Goal: Information Seeking & Learning: Learn about a topic

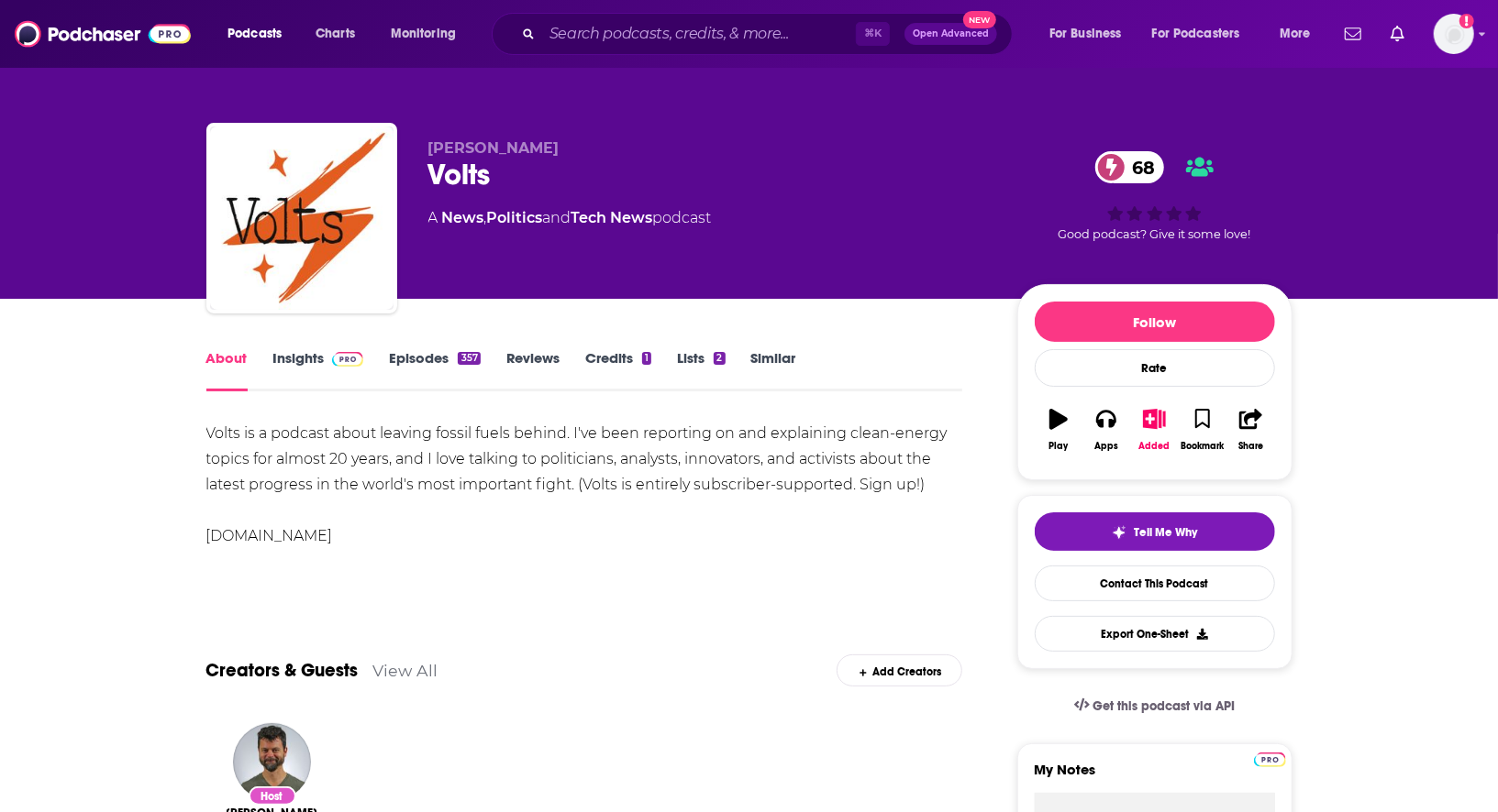
click at [302, 364] on link "Insights" at bounding box center [318, 370] width 90 height 42
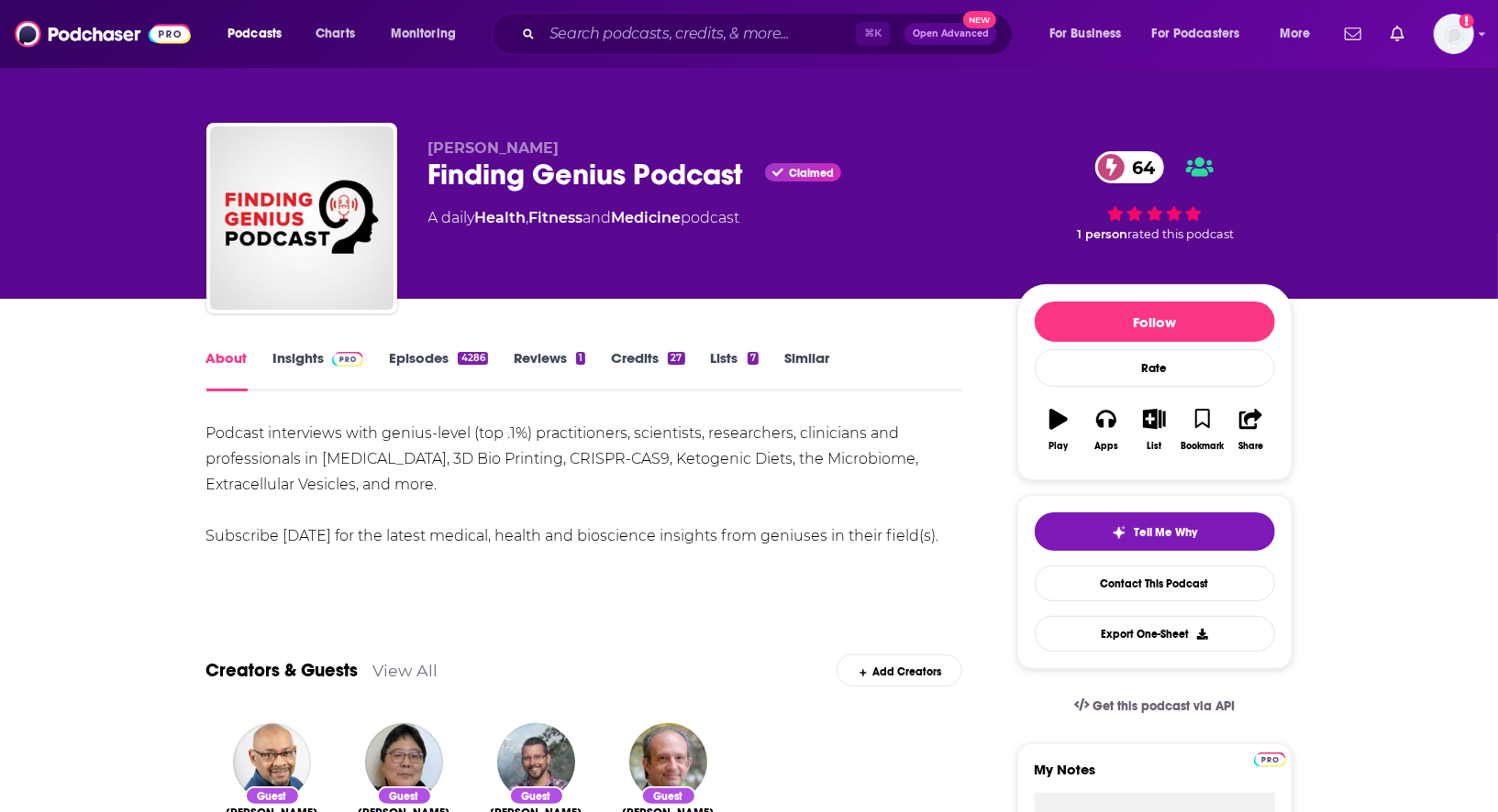
click at [299, 358] on link "Insights" at bounding box center [318, 370] width 90 height 42
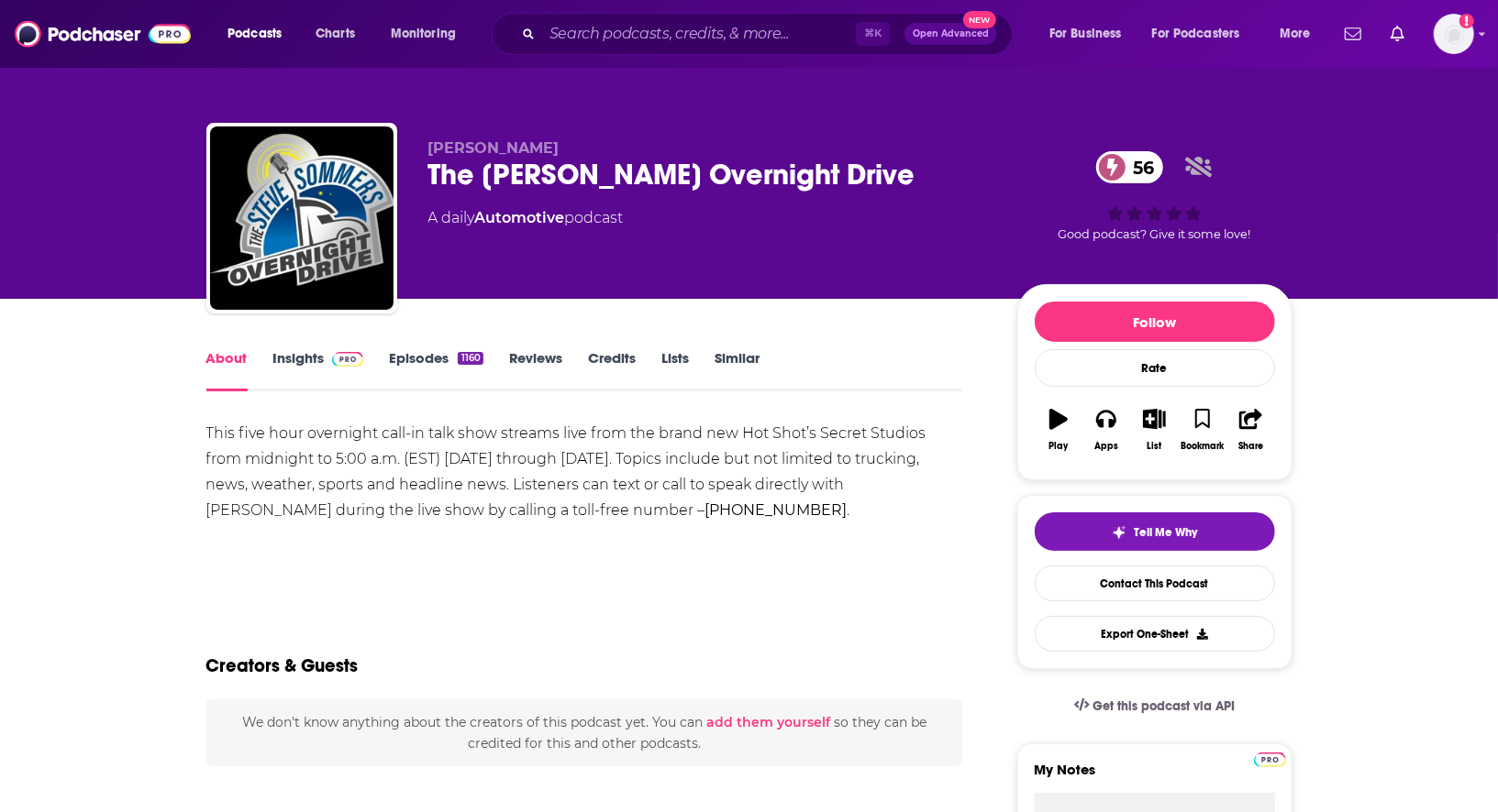
click at [295, 359] on link "Insights" at bounding box center [318, 370] width 90 height 42
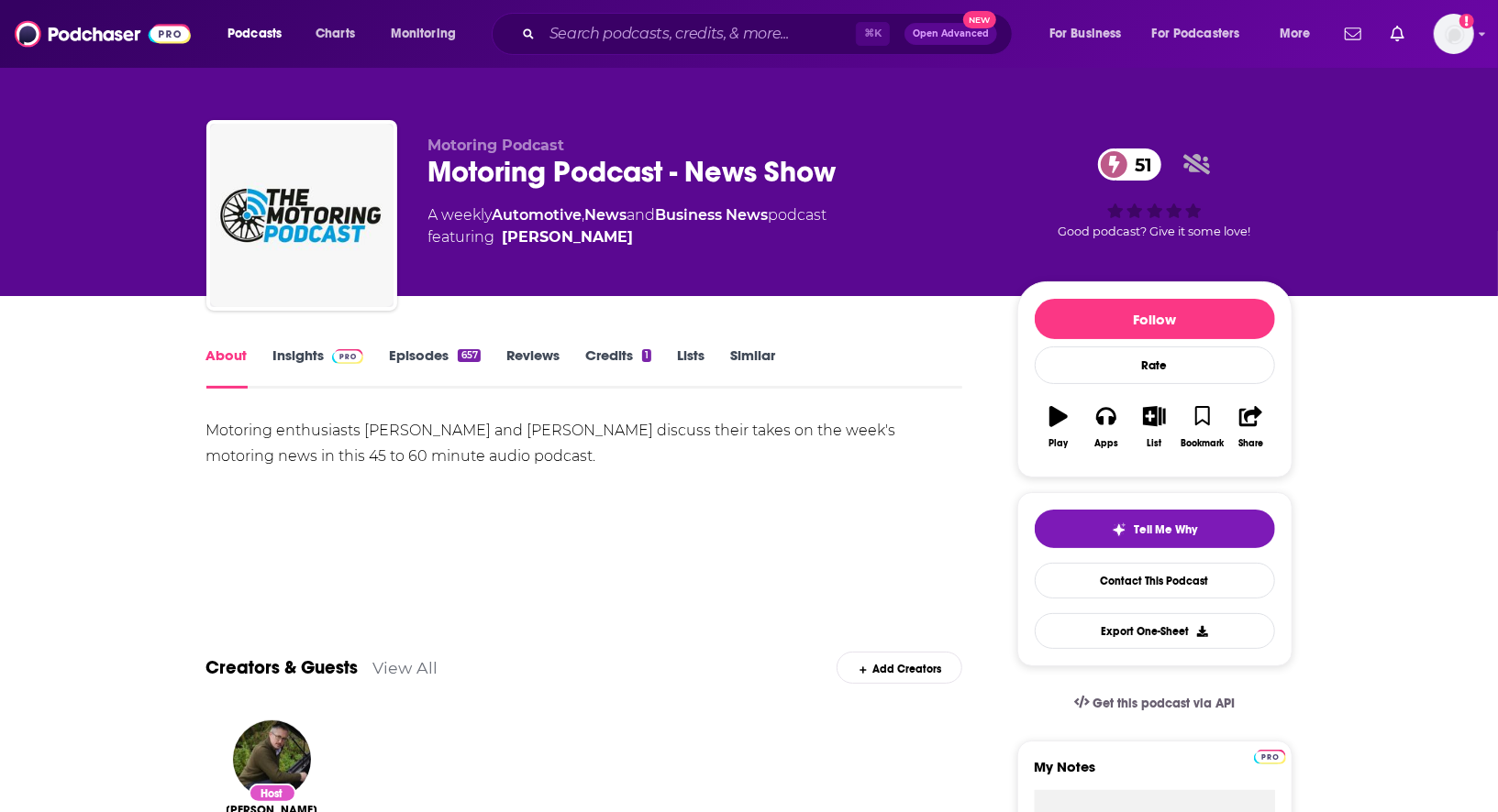
scroll to position [2, 0]
click at [307, 359] on link "Insights" at bounding box center [318, 368] width 90 height 42
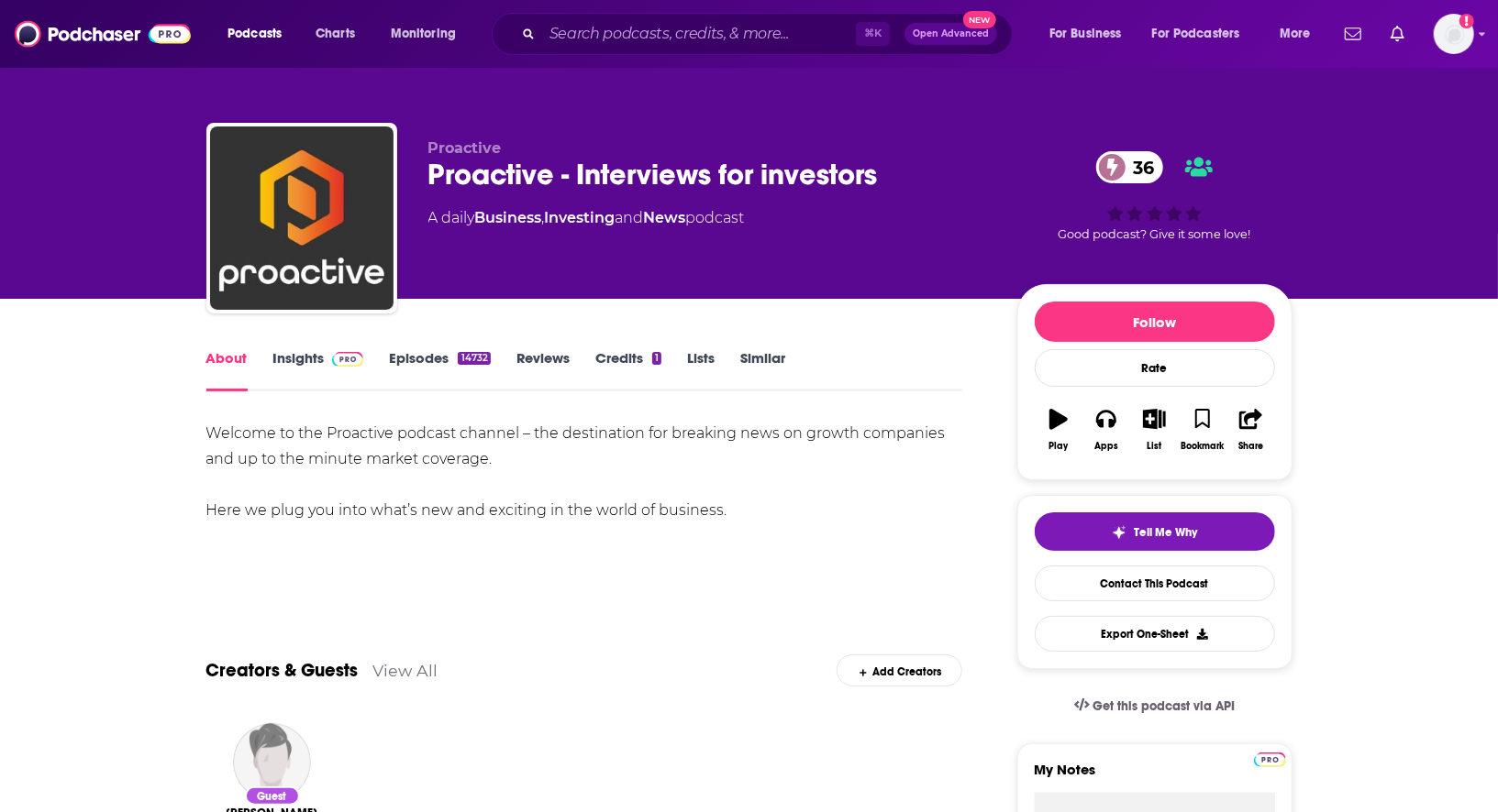
click at [318, 352] on link "Insights" at bounding box center [318, 370] width 90 height 42
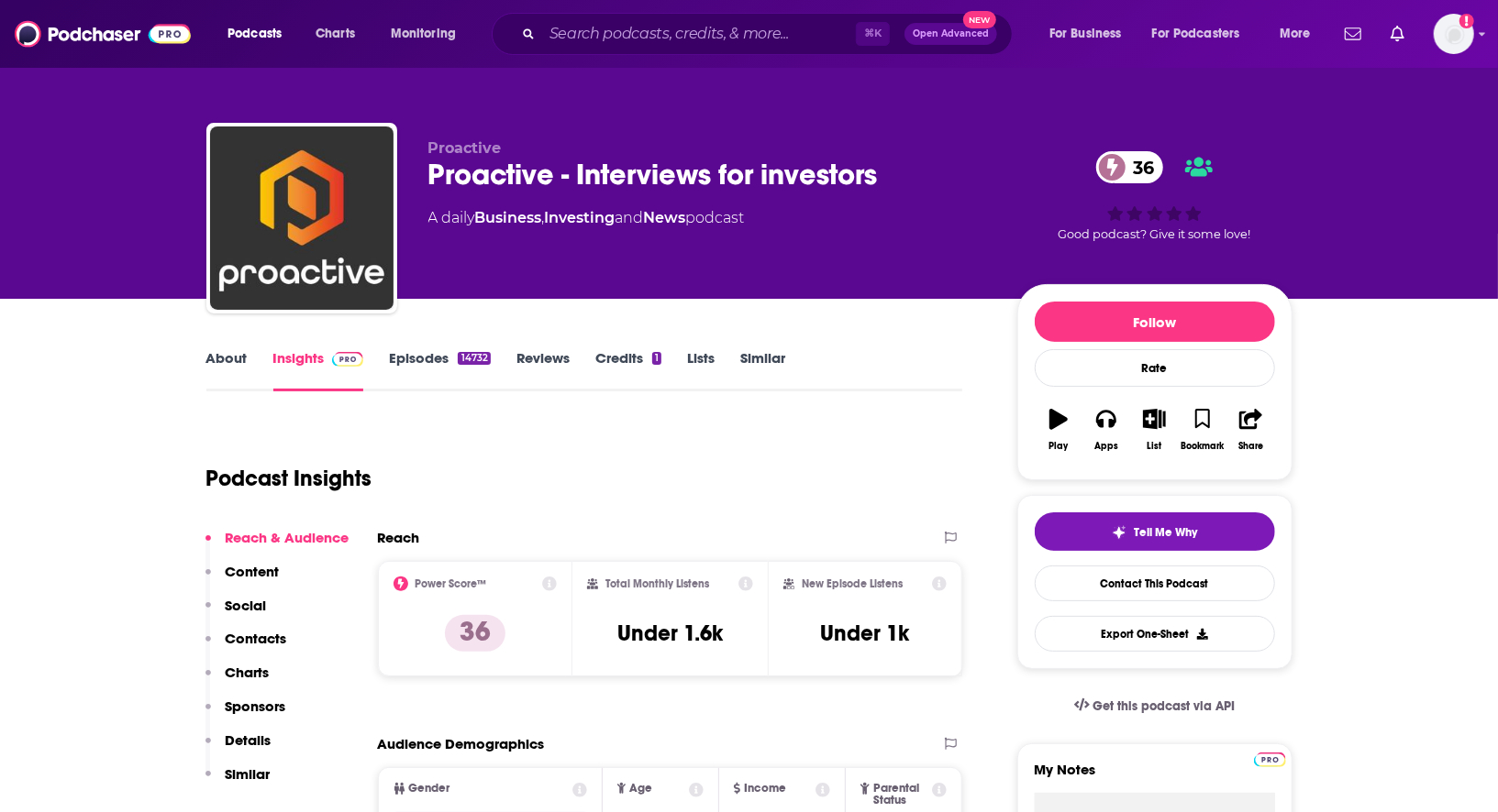
click at [211, 363] on link "About" at bounding box center [226, 370] width 41 height 42
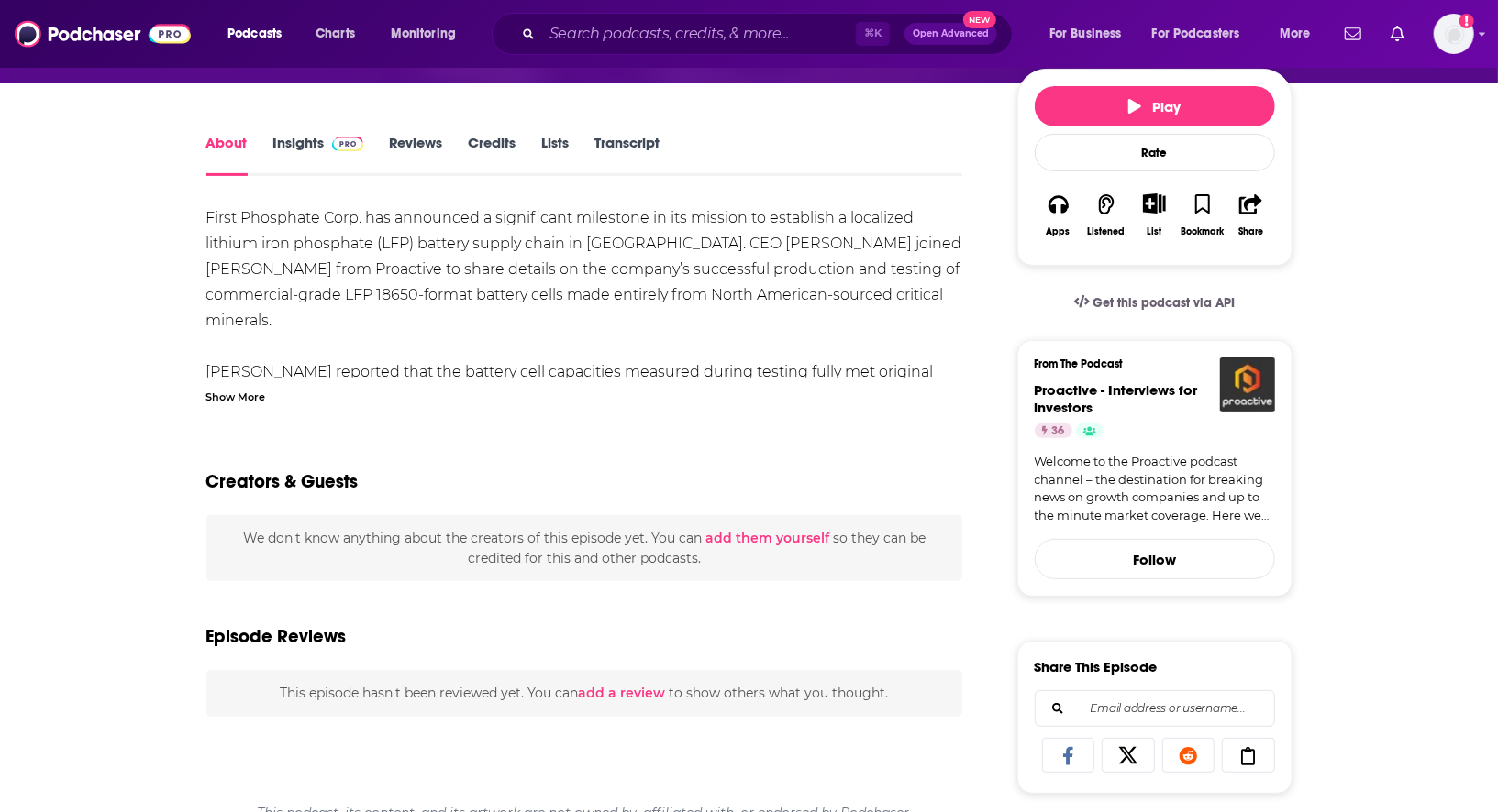
scroll to position [245, 0]
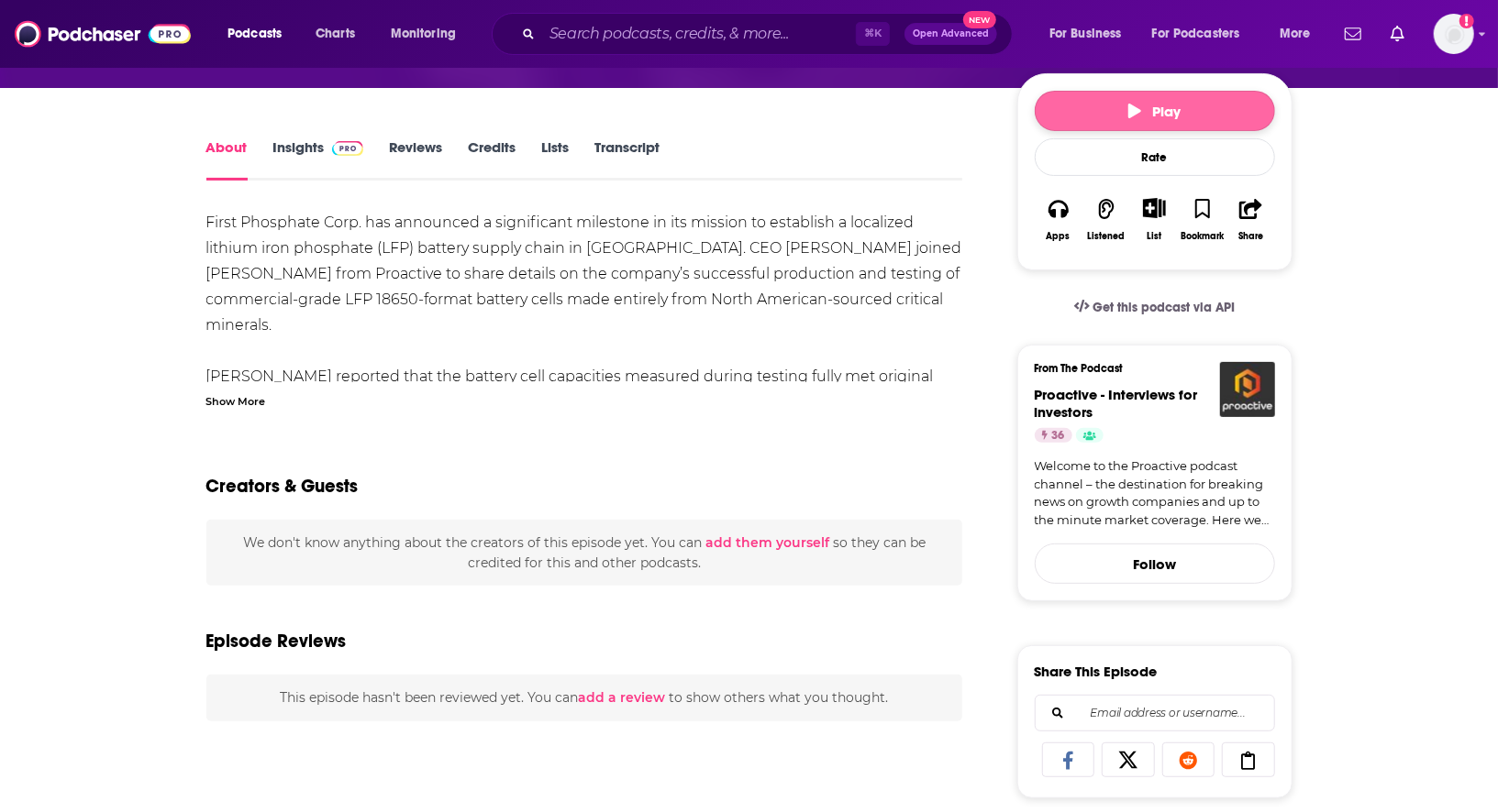
click at [1132, 103] on icon "button" at bounding box center [1135, 111] width 13 height 15
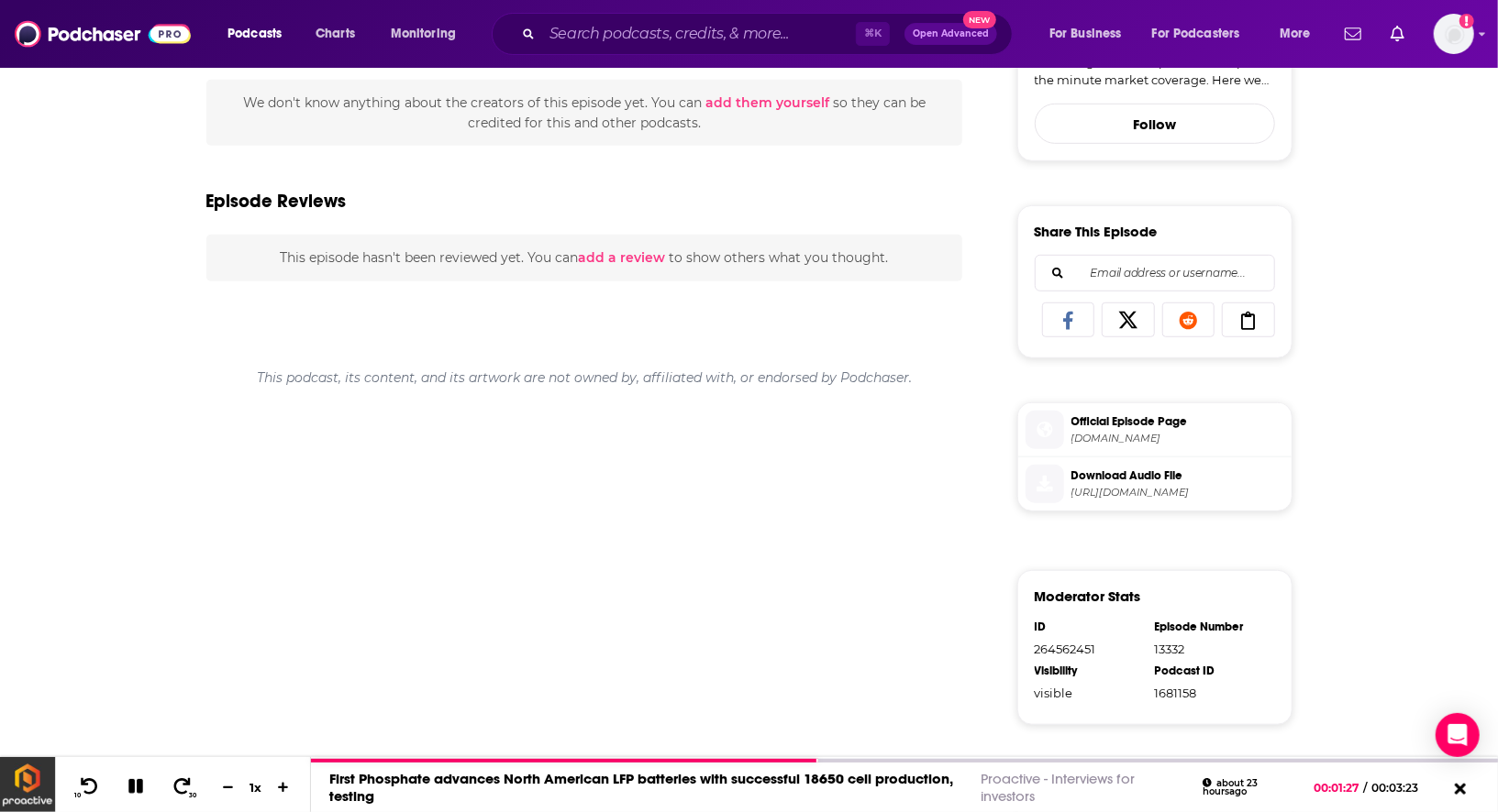
scroll to position [686, 0]
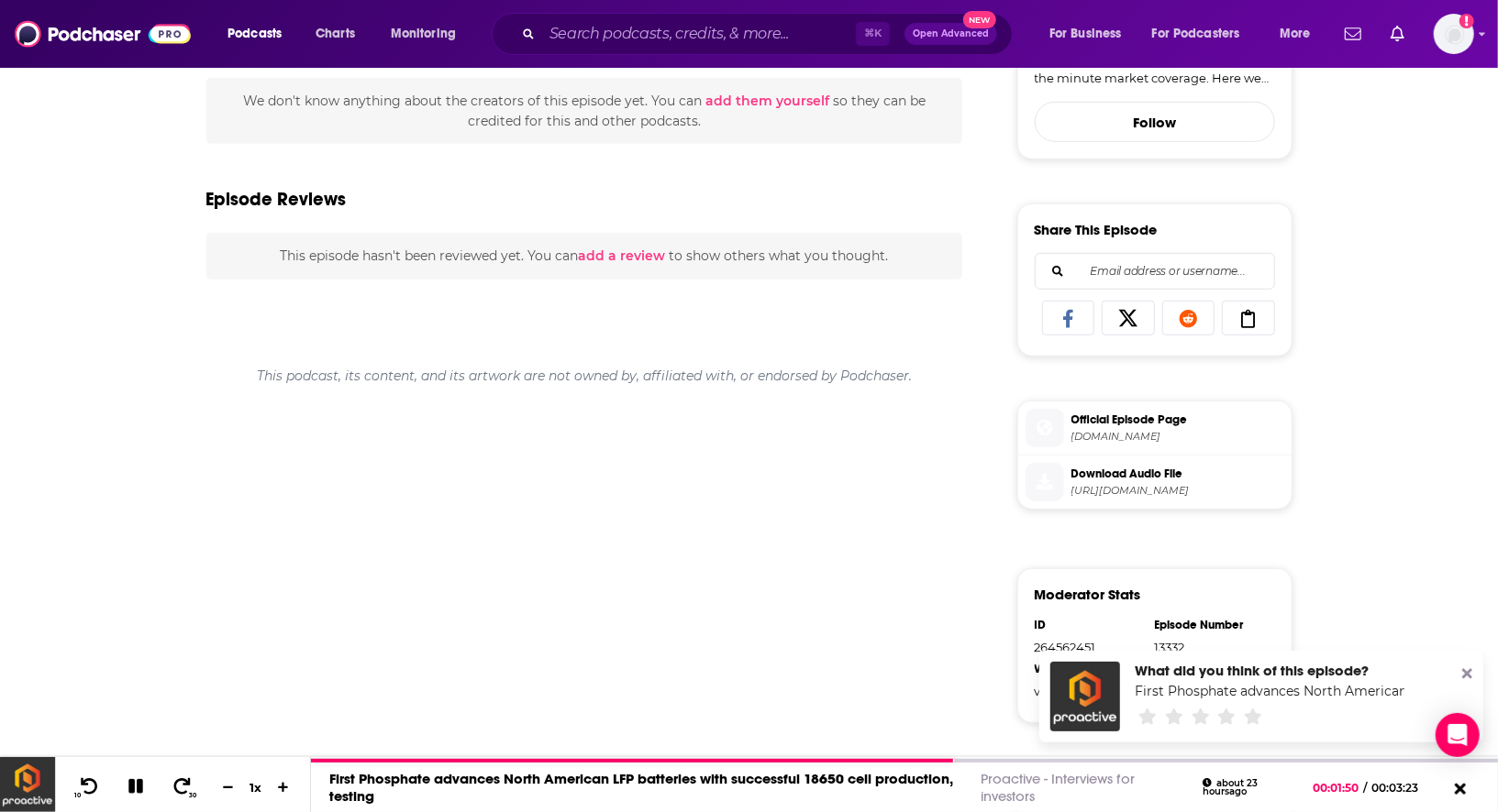
click at [1252, 314] on icon at bounding box center [1247, 319] width 51 height 19
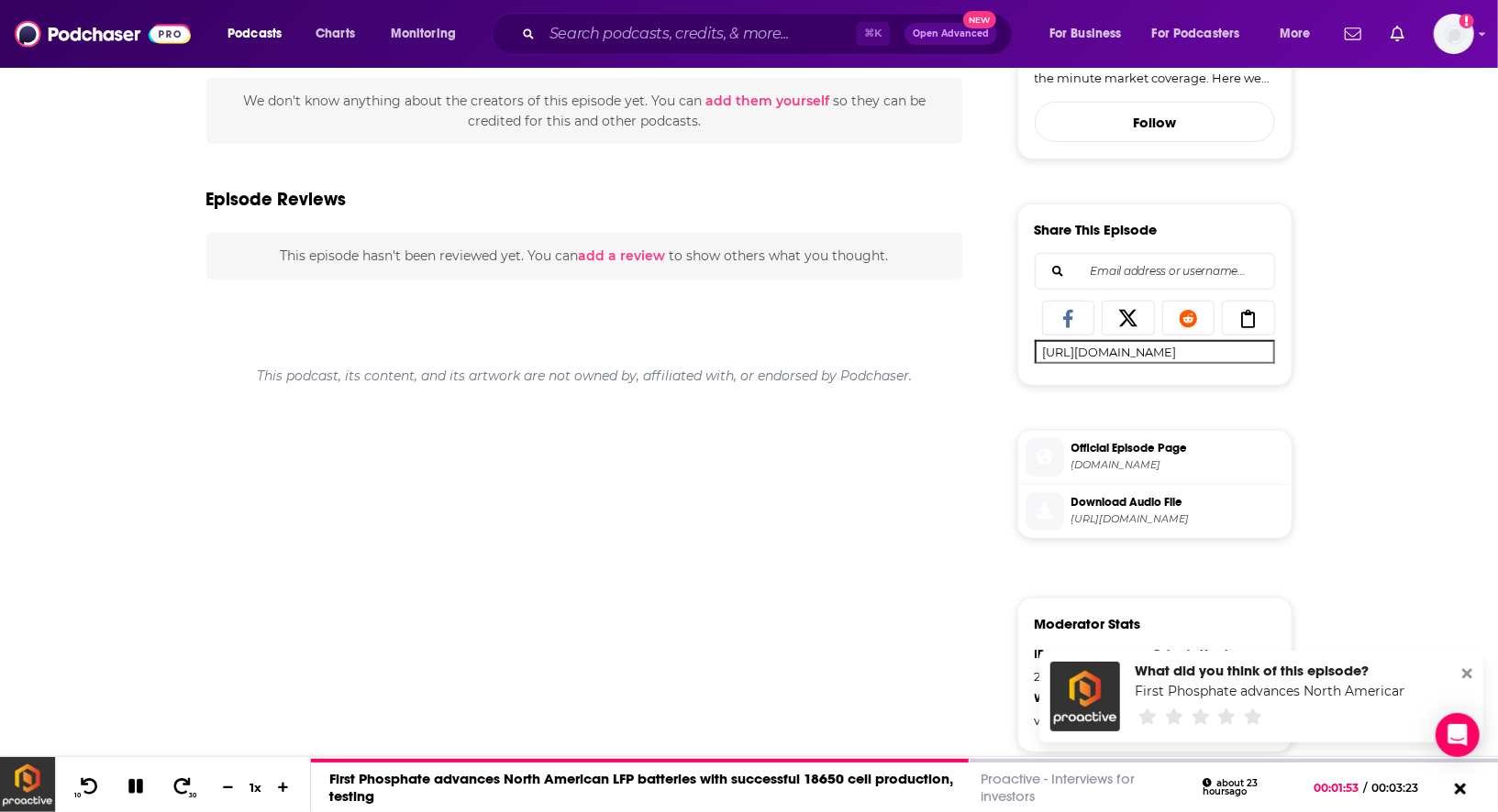
click at [1246, 311] on icon at bounding box center [1247, 319] width 14 height 19
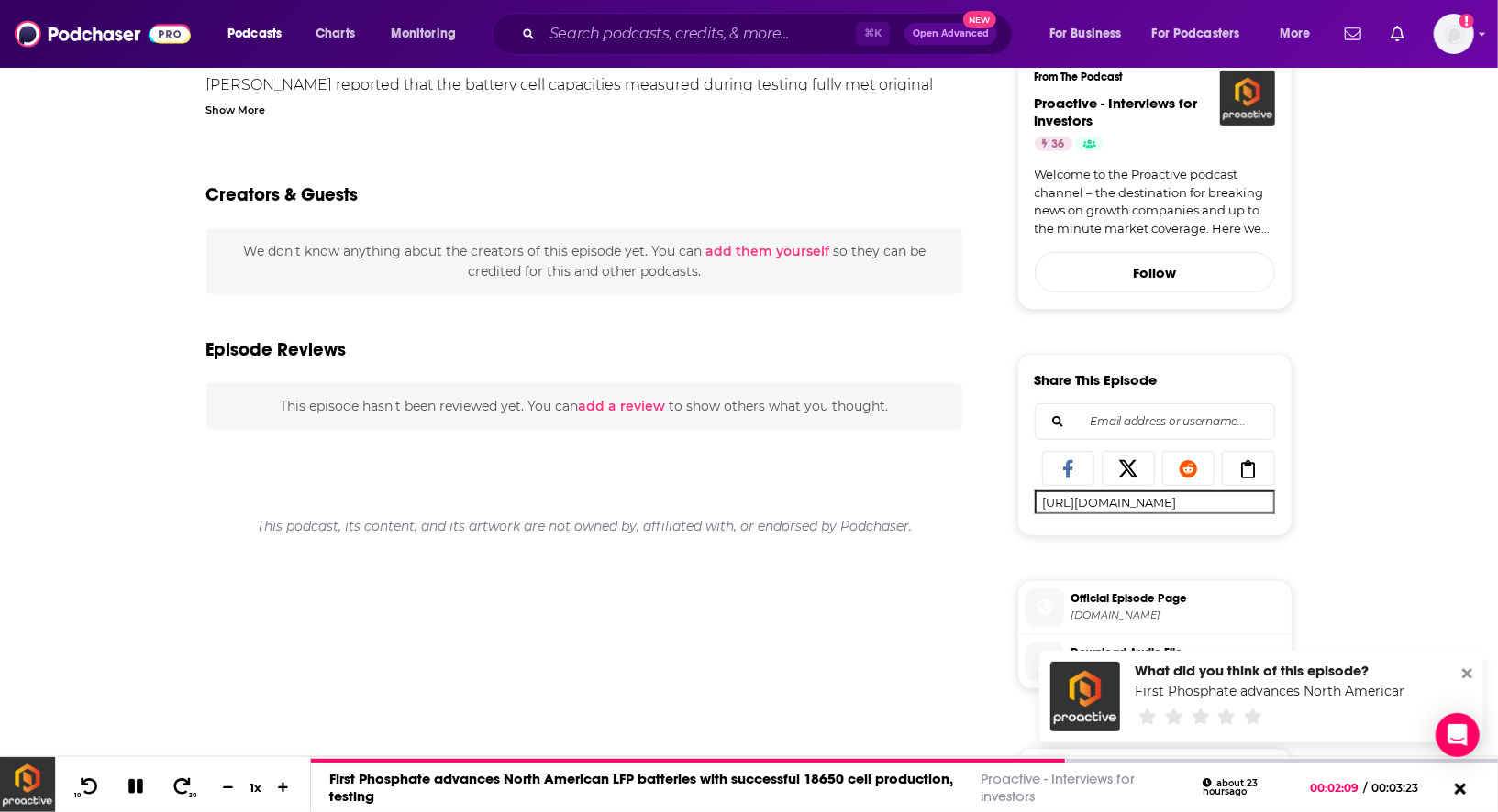
scroll to position [0, 0]
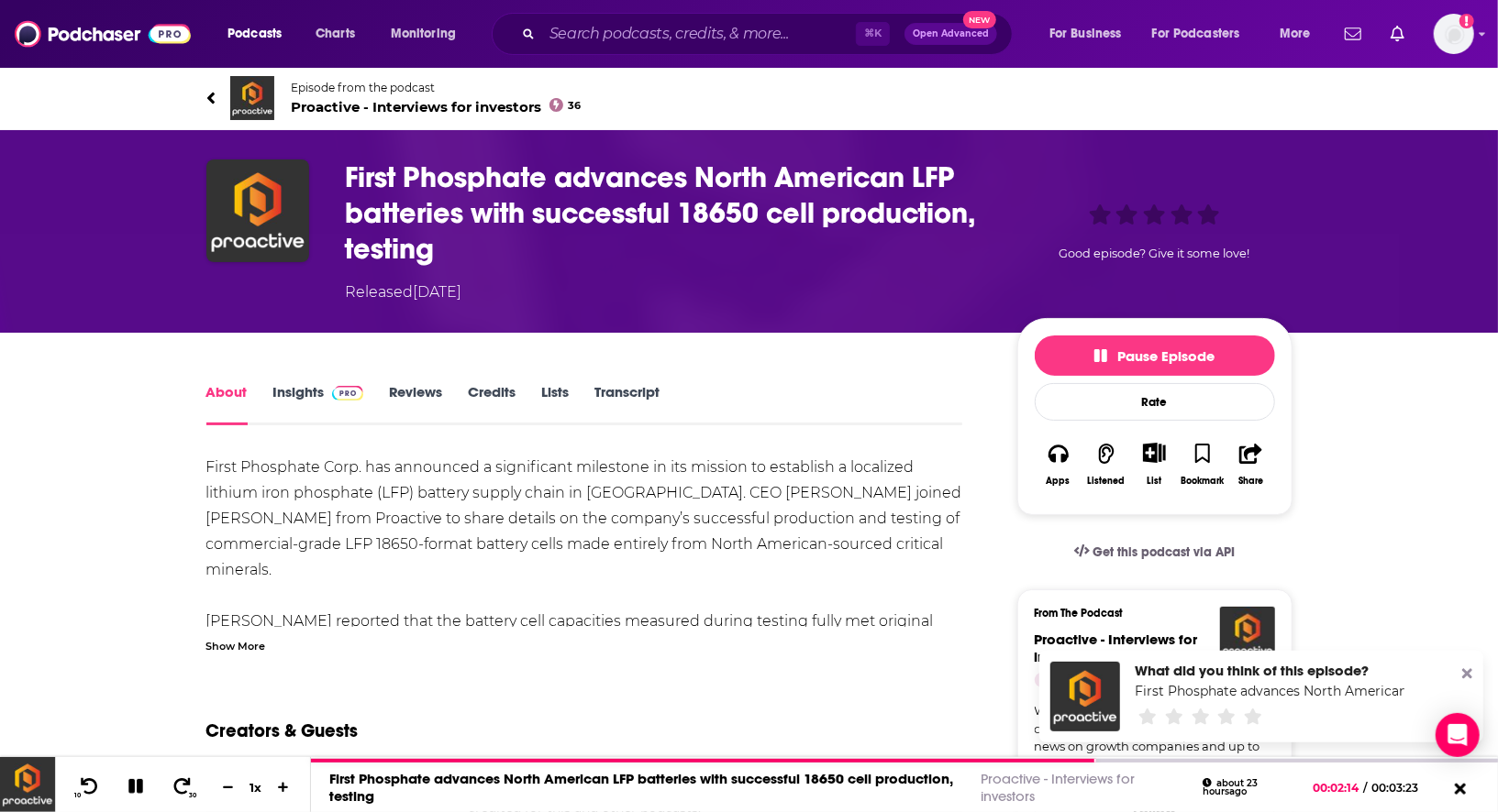
click at [230, 647] on div "Show More" at bounding box center [236, 644] width 60 height 18
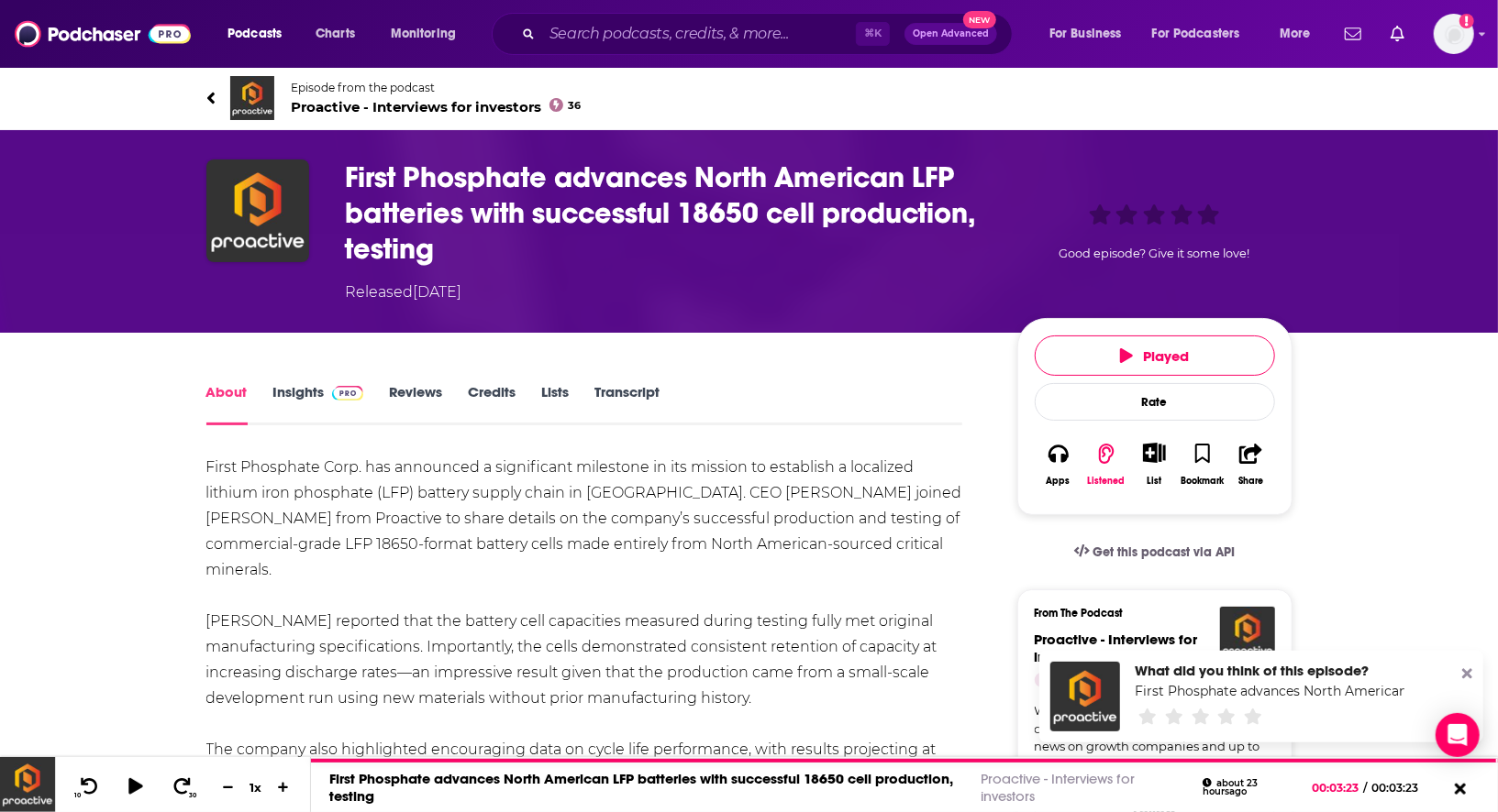
click at [291, 395] on link "Insights" at bounding box center [318, 403] width 90 height 42
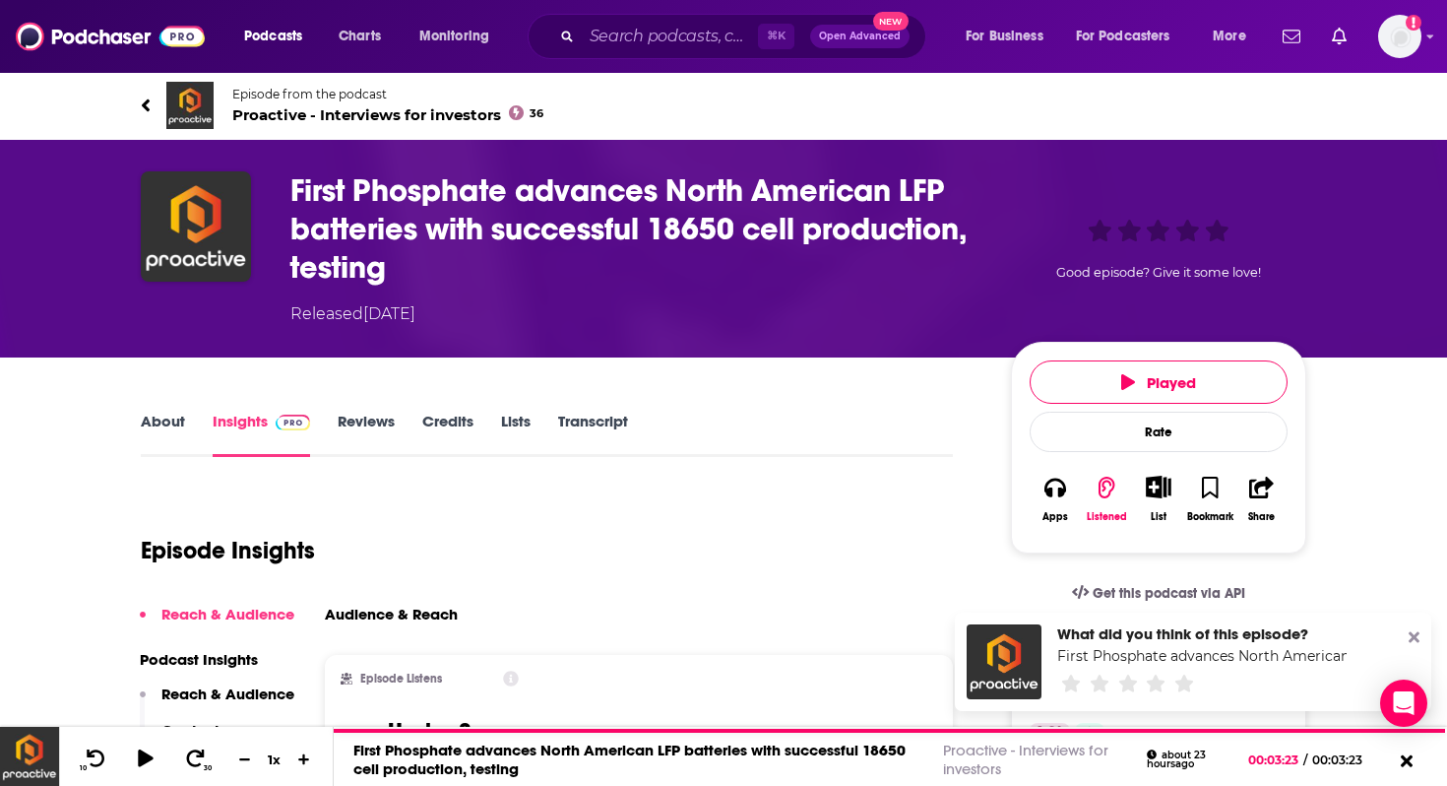
click at [160, 419] on link "About" at bounding box center [163, 433] width 44 height 45
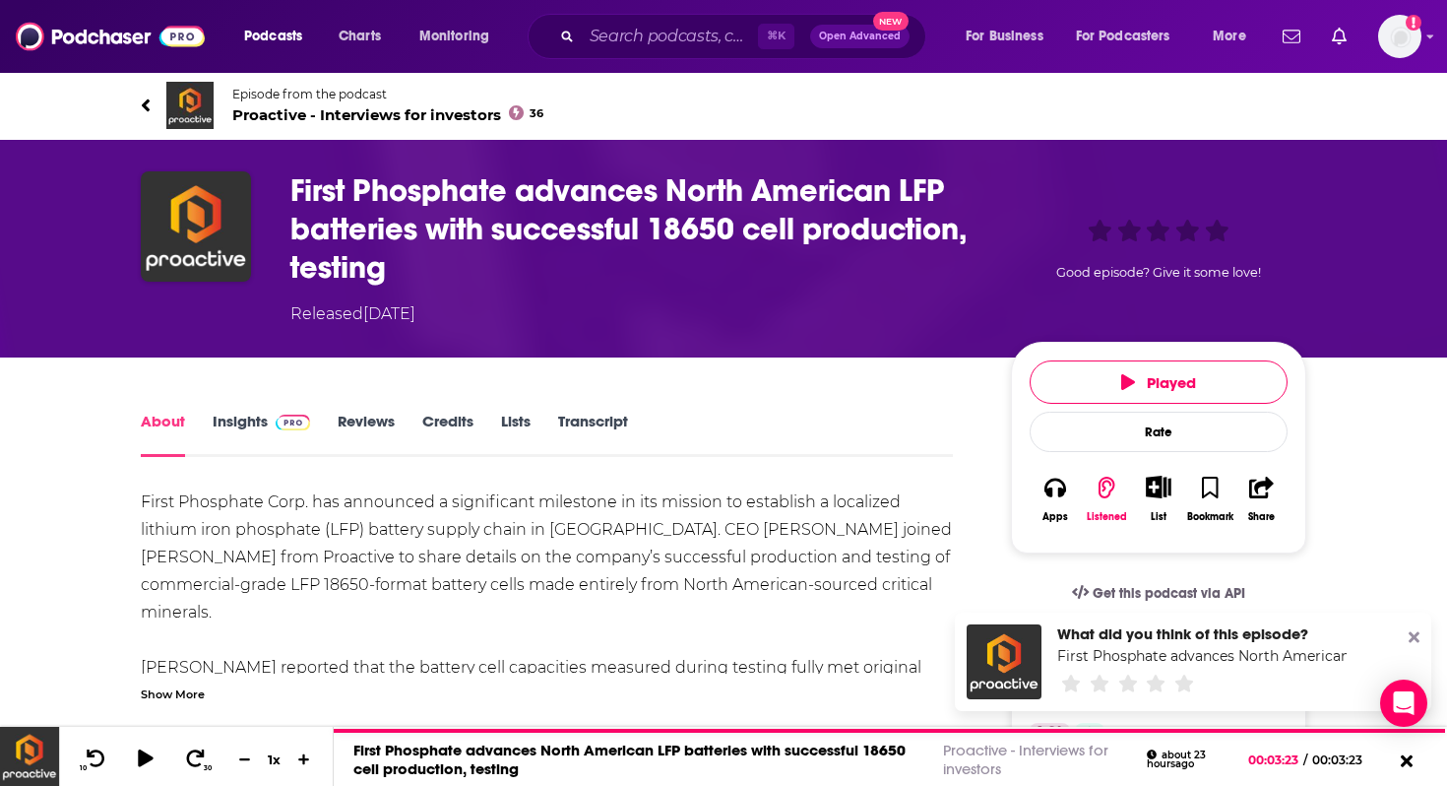
click at [262, 112] on span "Proactive - Interviews for investors 36" at bounding box center [387, 114] width 311 height 19
